Goal: Task Accomplishment & Management: Complete application form

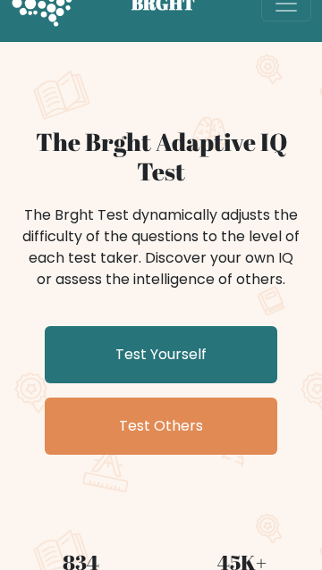
scroll to position [43, 0]
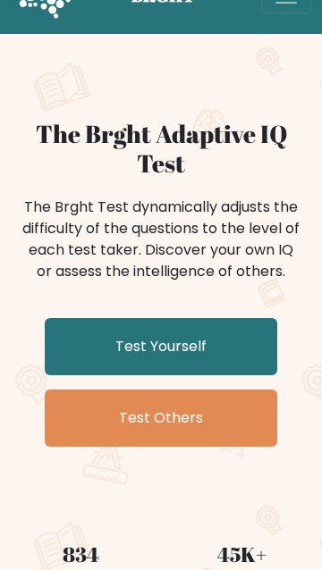
click at [236, 324] on link "Test Yourself" at bounding box center [161, 346] width 232 height 57
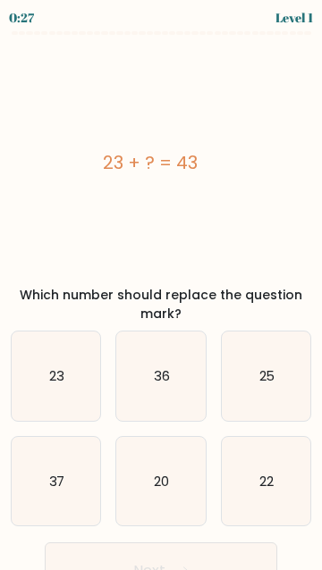
click at [170, 479] on icon "20" at bounding box center [160, 481] width 88 height 88
click at [162, 289] on input "e. 20" at bounding box center [161, 287] width 1 height 4
radio input "true"
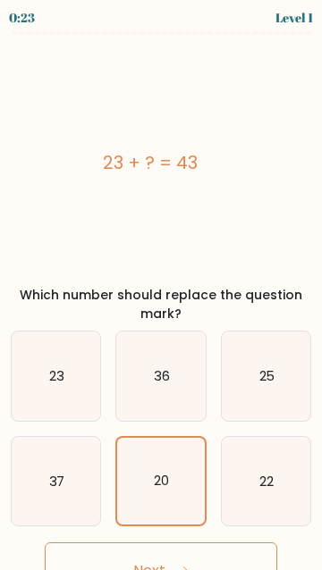
click at [169, 569] on button "Next" at bounding box center [161, 570] width 232 height 57
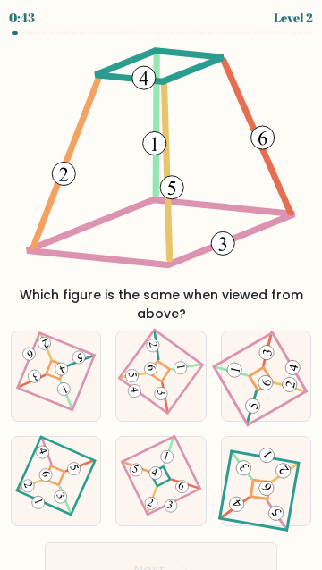
click at [150, 482] on icon at bounding box center [160, 480] width 61 height 71
click at [161, 289] on input "e." at bounding box center [161, 287] width 1 height 4
radio input "true"
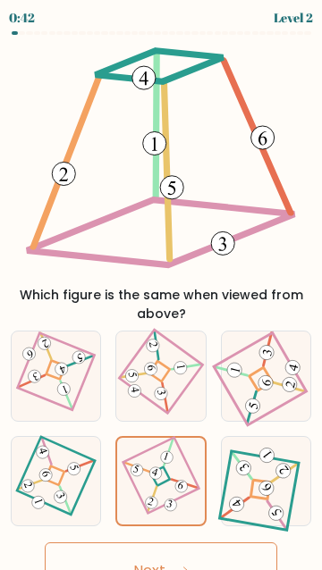
click at [166, 569] on button "Next" at bounding box center [161, 570] width 232 height 57
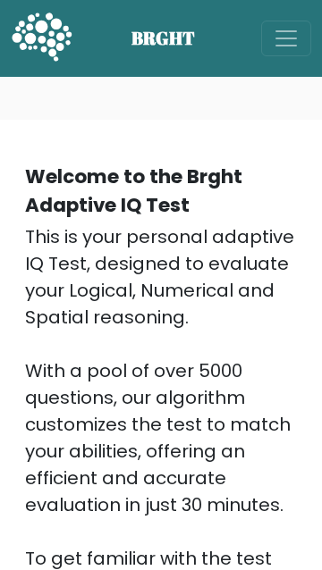
scroll to position [1190, 0]
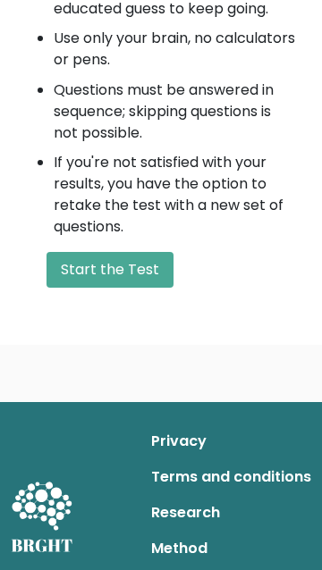
click at [140, 264] on button "Start the Test" at bounding box center [109, 270] width 127 height 36
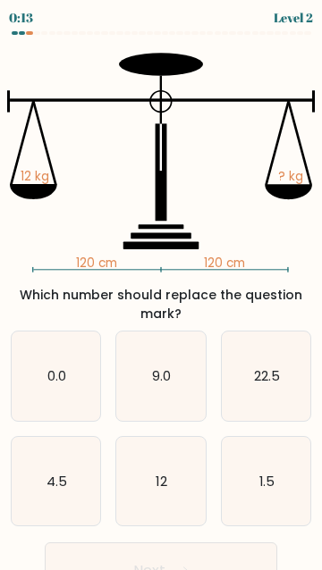
click at [164, 457] on icon "12" at bounding box center [160, 481] width 88 height 88
click at [162, 289] on input "e. 12" at bounding box center [161, 287] width 1 height 4
radio input "true"
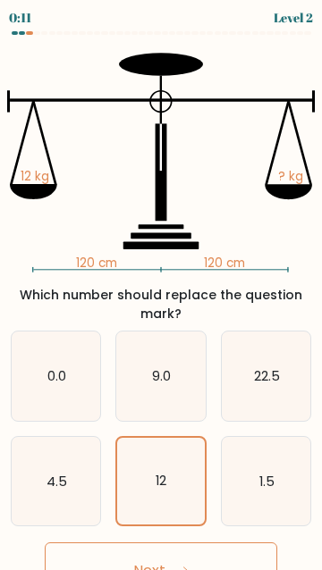
click at [204, 561] on button "Next" at bounding box center [161, 570] width 232 height 57
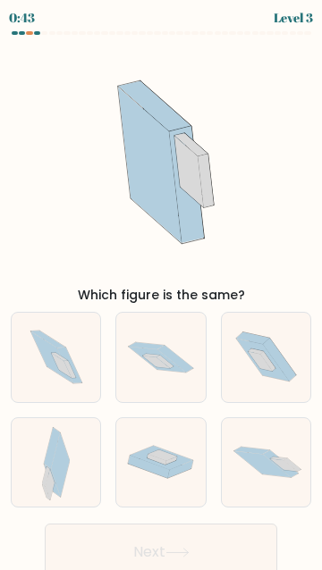
click at [289, 460] on icon at bounding box center [291, 464] width 17 height 13
click at [162, 289] on input "f." at bounding box center [161, 287] width 1 height 4
radio input "true"
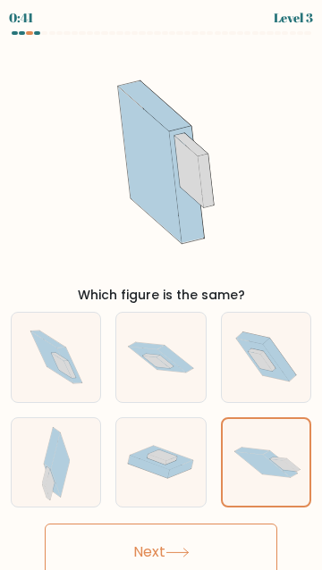
click at [211, 557] on button "Next" at bounding box center [161, 552] width 232 height 57
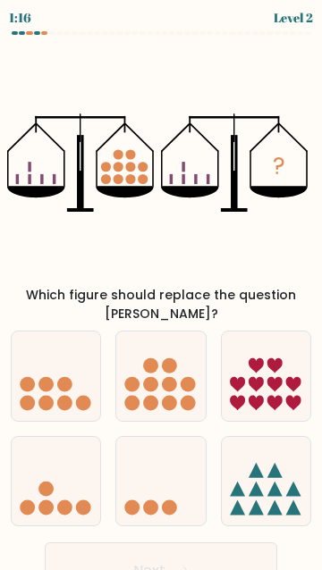
click at [165, 372] on icon at bounding box center [160, 376] width 88 height 73
click at [162, 289] on input "b." at bounding box center [161, 287] width 1 height 4
radio input "true"
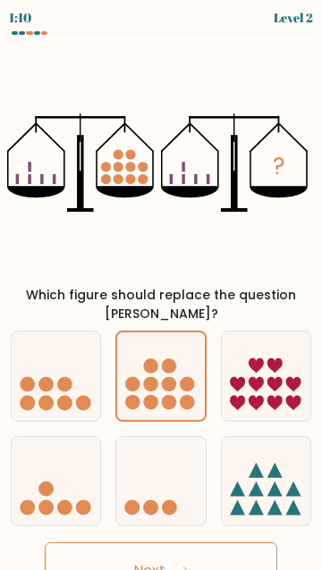
click at [232, 547] on button "Next" at bounding box center [161, 570] width 232 height 57
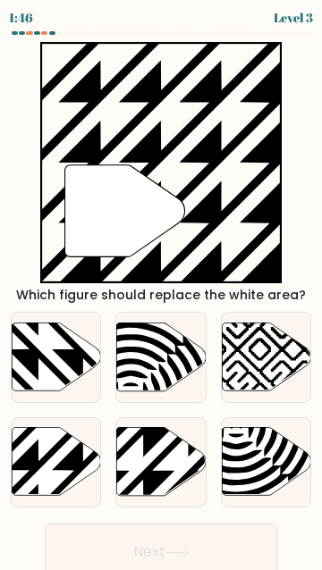
click at [168, 461] on icon at bounding box center [161, 462] width 88 height 68
click at [162, 289] on input "e." at bounding box center [161, 287] width 1 height 4
radio input "true"
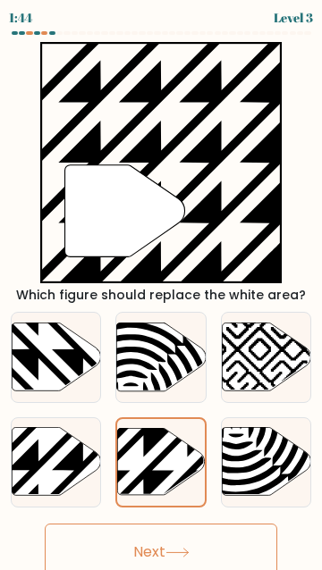
click at [206, 533] on button "Next" at bounding box center [161, 552] width 232 height 57
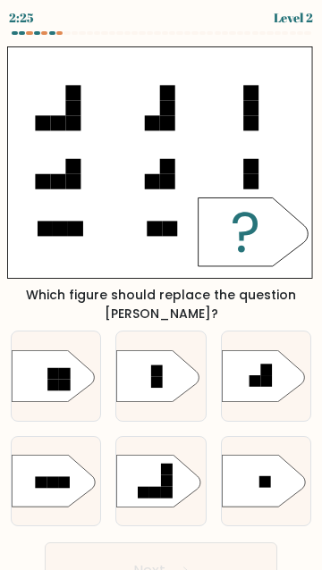
click at [167, 366] on icon at bounding box center [158, 376] width 83 height 52
click at [162, 289] on input "b." at bounding box center [161, 287] width 1 height 4
radio input "true"
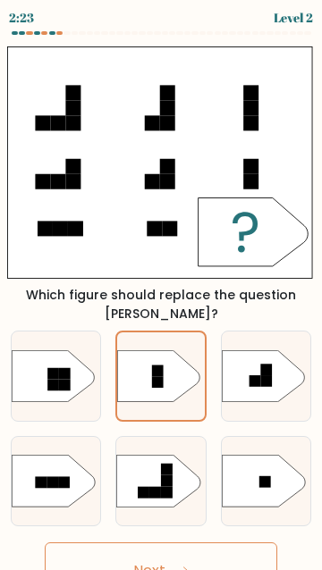
click at [266, 469] on icon at bounding box center [263, 481] width 83 height 52
click at [162, 289] on input "f." at bounding box center [161, 287] width 1 height 4
radio input "true"
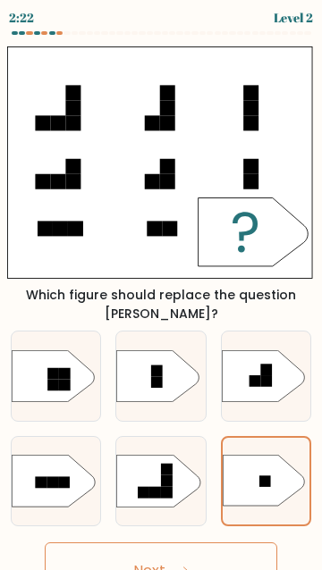
click at [224, 543] on button "Next" at bounding box center [161, 570] width 232 height 57
